Goal: Transaction & Acquisition: Obtain resource

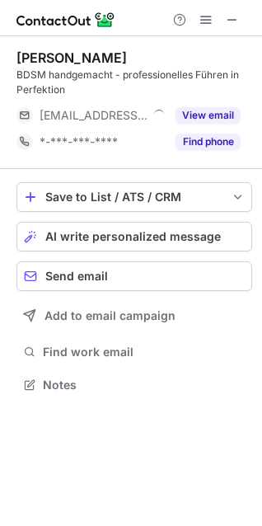
scroll to position [374, 262]
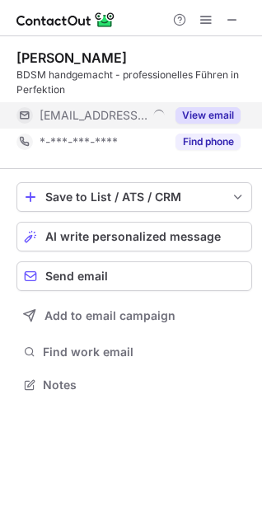
click at [220, 104] on div "View email" at bounding box center [203, 115] width 75 height 26
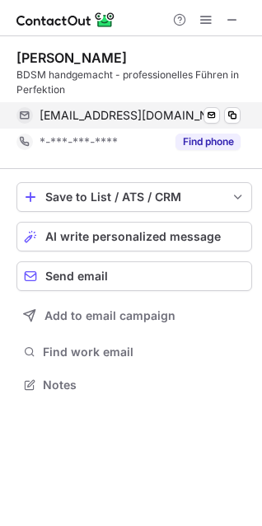
click at [238, 106] on div "fabienne@bdsm-studio-lux.de Send email Copy" at bounding box center [128, 115] width 224 height 26
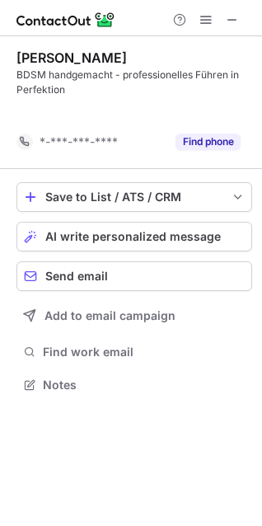
scroll to position [347, 262]
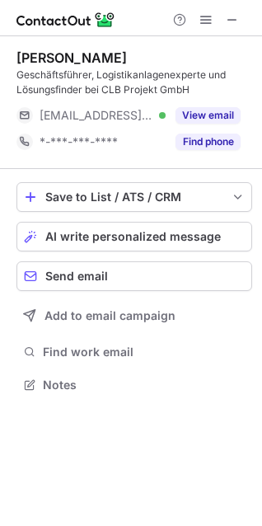
scroll to position [374, 262]
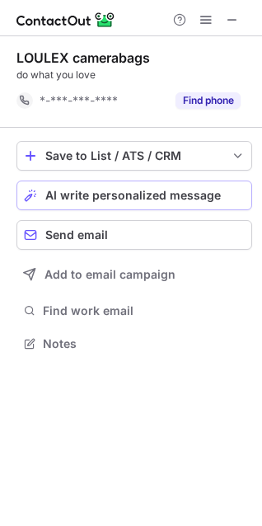
scroll to position [332, 262]
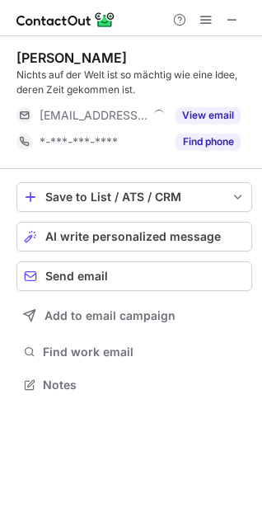
scroll to position [374, 262]
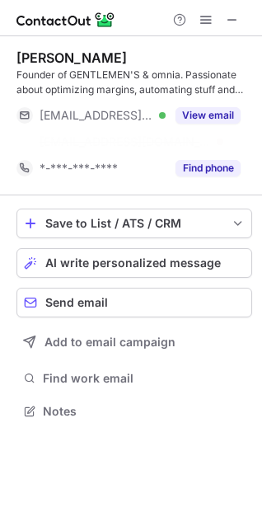
scroll to position [374, 262]
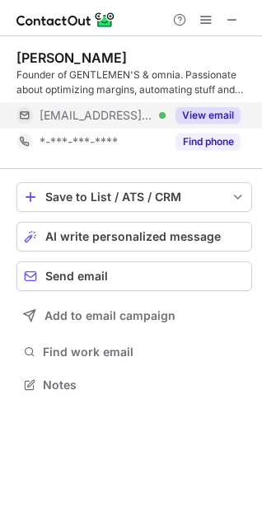
click at [205, 115] on button "View email" at bounding box center [208, 115] width 65 height 16
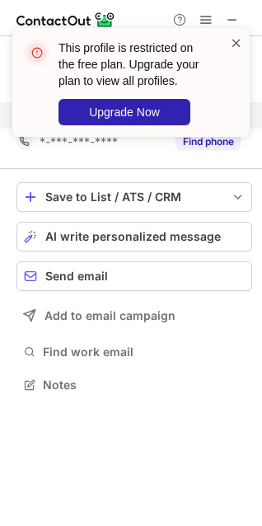
click at [236, 40] on span at bounding box center [236, 43] width 13 height 16
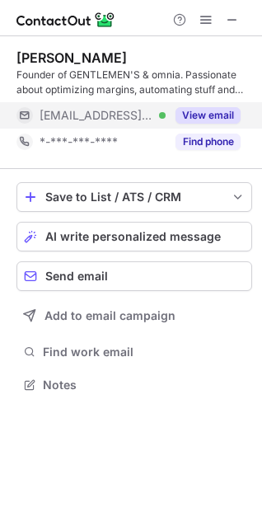
click at [195, 19] on div at bounding box center [206, 20] width 79 height 20
click at [205, 18] on span at bounding box center [206, 19] width 13 height 13
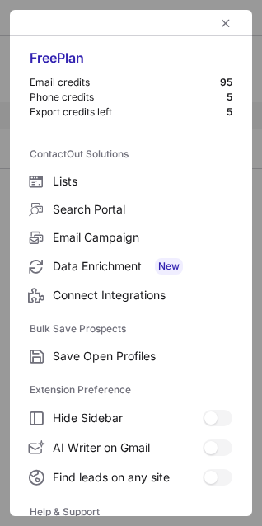
scroll to position [161, 0]
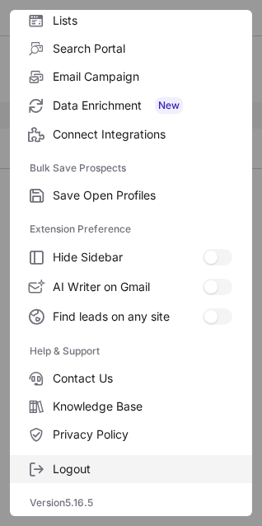
click at [80, 473] on span "Logout" at bounding box center [143, 469] width 180 height 15
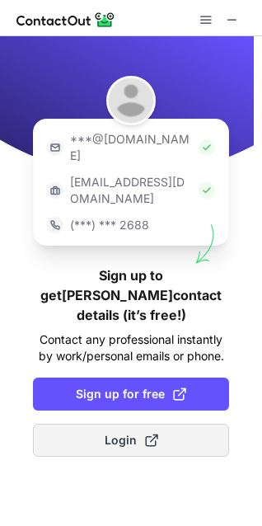
click at [118, 432] on span "Login" at bounding box center [132, 440] width 54 height 16
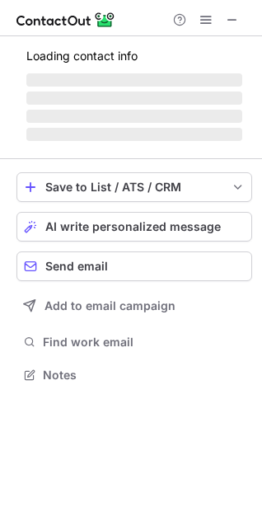
scroll to position [370, 262]
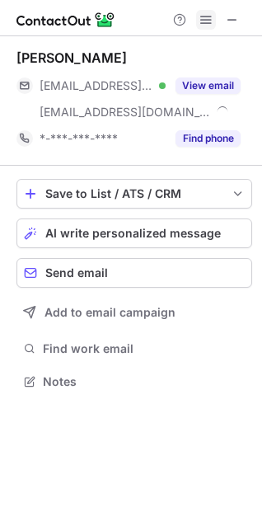
click at [207, 16] on span at bounding box center [206, 19] width 13 height 13
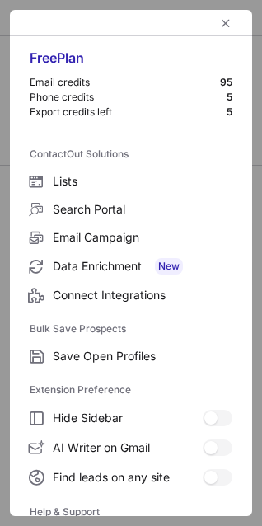
scroll to position [161, 0]
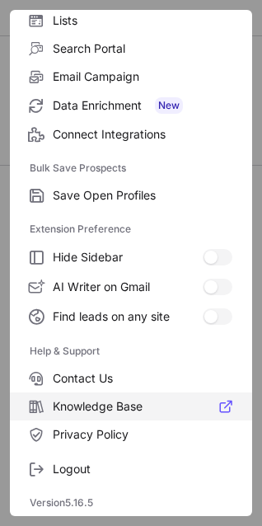
drag, startPoint x: 97, startPoint y: 460, endPoint x: 122, endPoint y: 417, distance: 49.9
click at [96, 461] on label "Logout" at bounding box center [131, 469] width 242 height 28
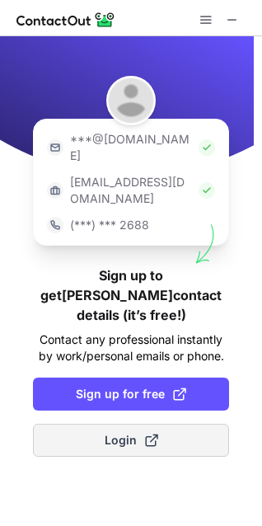
click at [124, 432] on span "Login" at bounding box center [132, 440] width 54 height 16
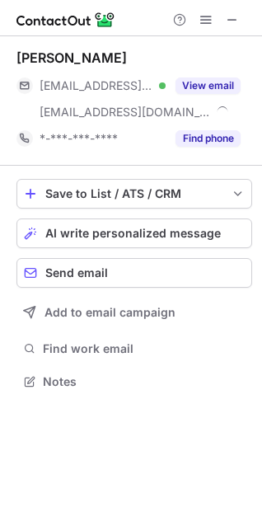
scroll to position [370, 262]
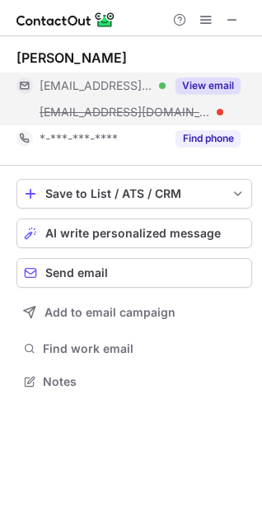
click at [210, 82] on button "View email" at bounding box center [208, 86] width 65 height 16
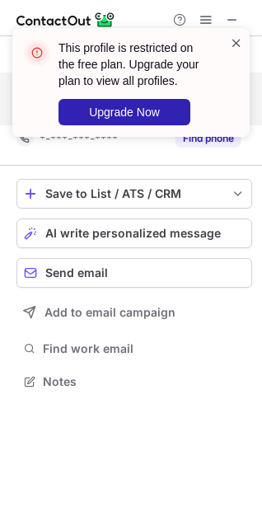
click at [230, 45] on span at bounding box center [236, 43] width 13 height 16
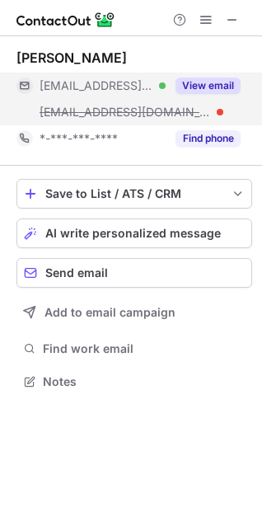
click at [202, 16] on div "This profile is restricted on the free plan. Upgrade your plan to view all prof…" at bounding box center [131, 28] width 264 height 33
click at [202, 16] on span at bounding box center [206, 19] width 13 height 13
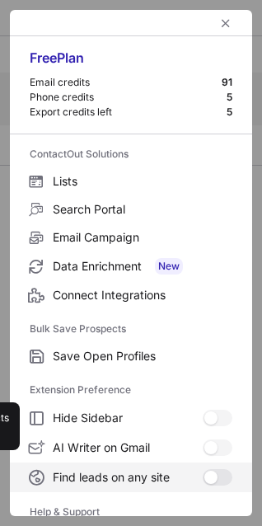
scroll to position [161, 0]
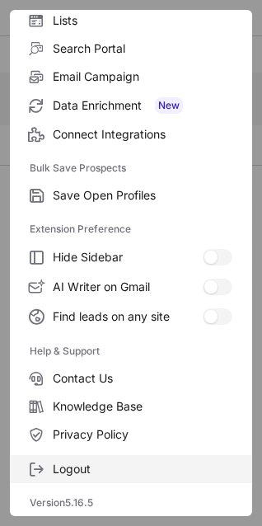
click at [67, 464] on span "Logout" at bounding box center [143, 469] width 180 height 15
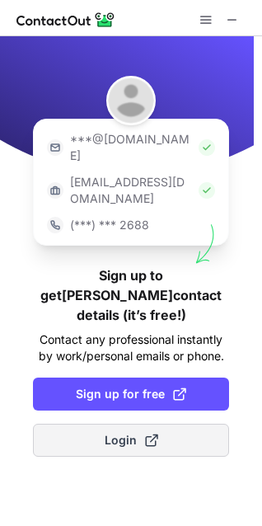
click at [117, 432] on span "Login" at bounding box center [132, 440] width 54 height 16
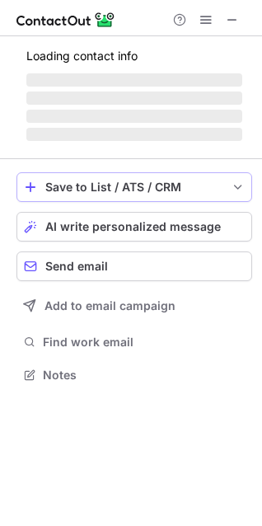
scroll to position [370, 262]
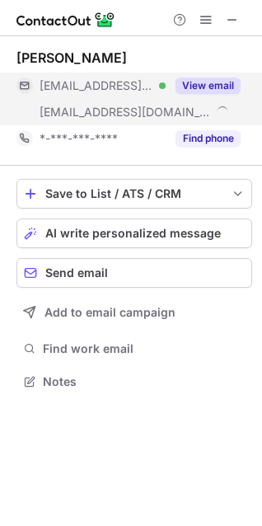
click at [193, 87] on button "View email" at bounding box center [208, 86] width 65 height 16
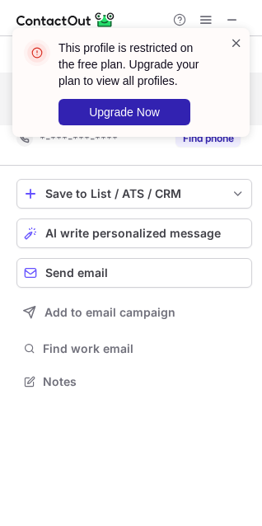
click at [238, 42] on span at bounding box center [236, 43] width 13 height 16
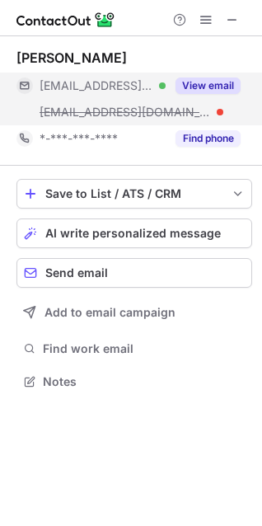
click at [207, 19] on div "This profile is restricted on the free plan. Upgrade your plan to view all prof…" at bounding box center [131, 28] width 264 height 33
click at [207, 19] on span at bounding box center [206, 19] width 13 height 13
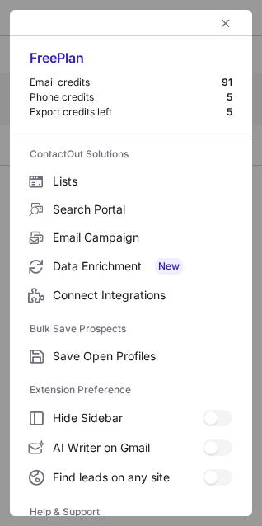
scroll to position [161, 0]
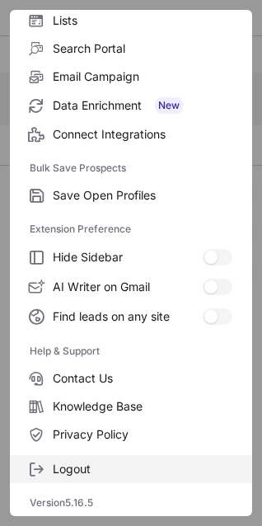
click at [53, 474] on span "Logout" at bounding box center [143, 469] width 180 height 15
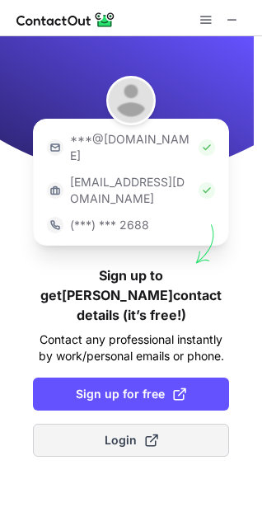
click at [137, 424] on button "Login" at bounding box center [131, 440] width 196 height 33
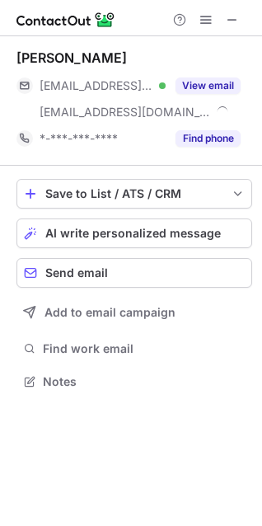
scroll to position [370, 262]
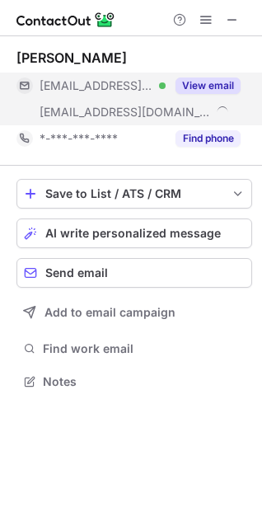
click at [202, 78] on button "View email" at bounding box center [208, 86] width 65 height 16
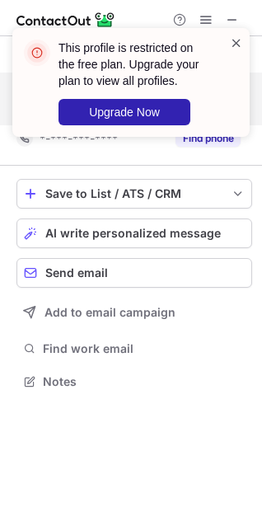
click at [238, 42] on span at bounding box center [236, 43] width 13 height 16
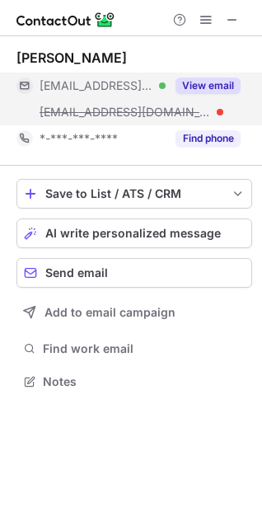
click at [195, 82] on button "View email" at bounding box center [208, 86] width 65 height 16
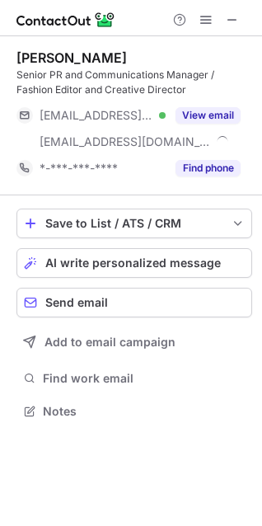
scroll to position [400, 262]
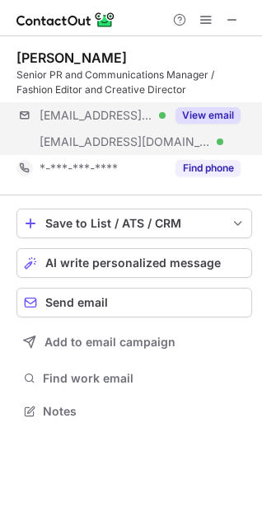
click at [223, 129] on div "***@gmx.de Verified ***@valueretail.com Verified View email" at bounding box center [134, 128] width 236 height 53
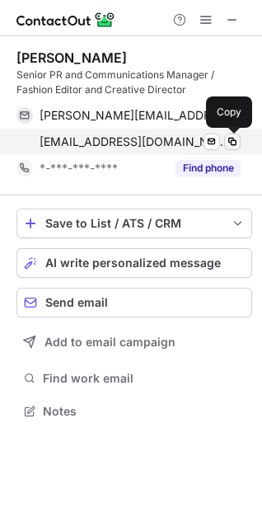
click at [227, 139] on span at bounding box center [232, 141] width 13 height 13
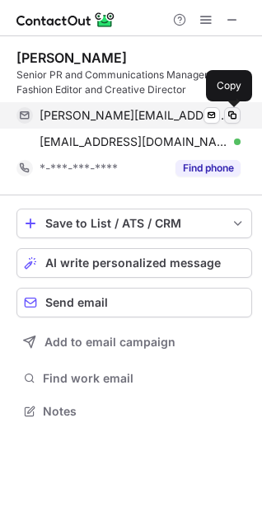
click at [234, 114] on span at bounding box center [232, 115] width 13 height 13
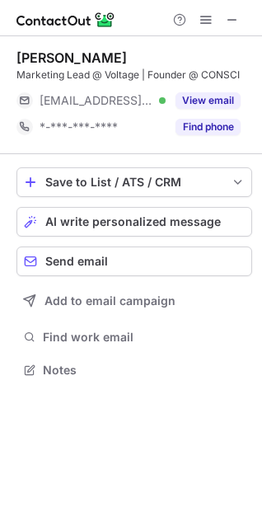
scroll to position [359, 262]
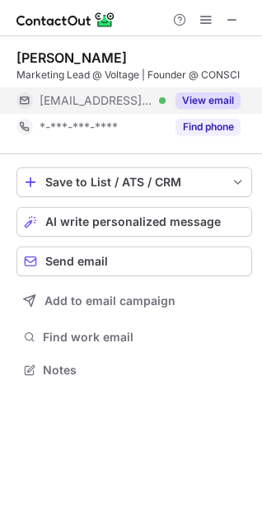
click at [207, 95] on button "View email" at bounding box center [208, 100] width 65 height 16
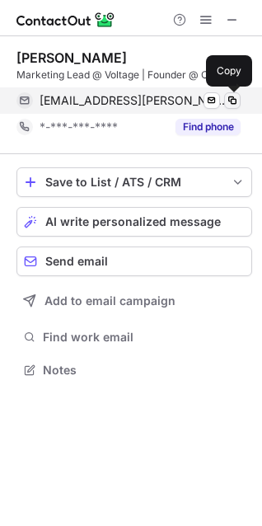
click at [230, 97] on span at bounding box center [232, 100] width 13 height 13
